Goal: Check status: Check status

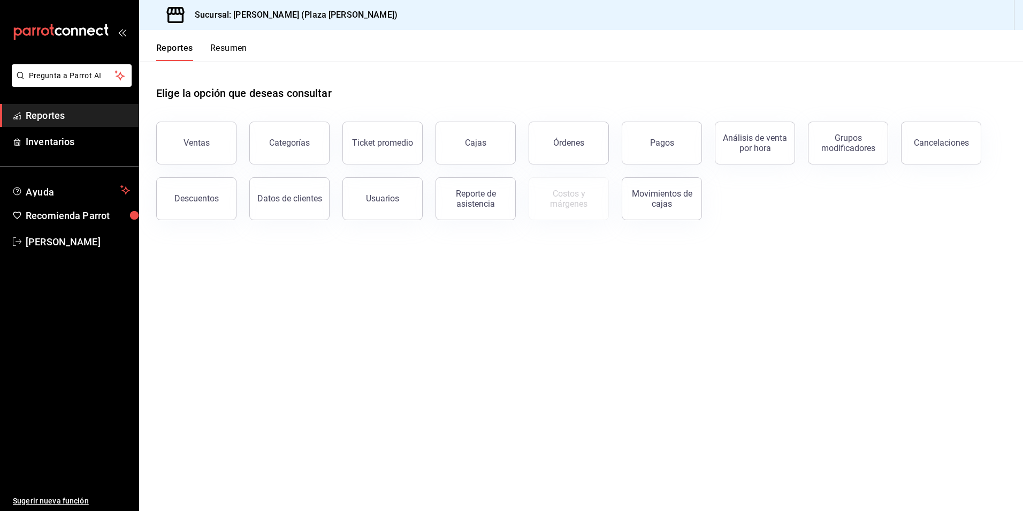
click at [74, 117] on span "Reportes" at bounding box center [78, 115] width 104 height 14
click at [681, 147] on button "Pagos" at bounding box center [662, 142] width 80 height 43
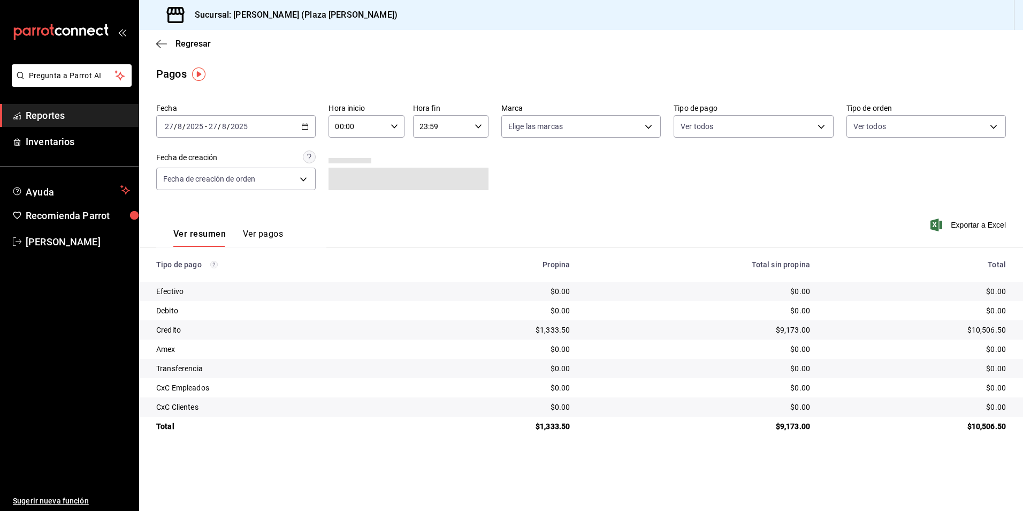
click at [306, 125] on icon "button" at bounding box center [304, 126] width 7 height 7
click at [182, 181] on span "Ayer" at bounding box center [206, 182] width 83 height 11
